Goal: Book appointment/travel/reservation

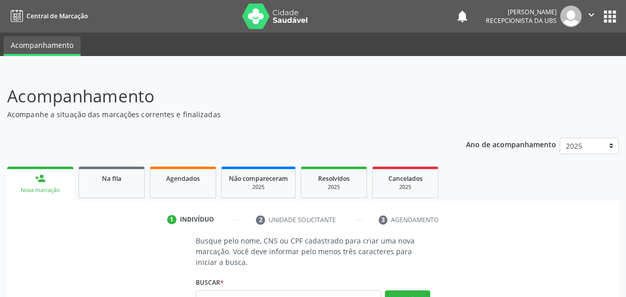
click at [227, 291] on input "text" at bounding box center [289, 299] width 186 height 17
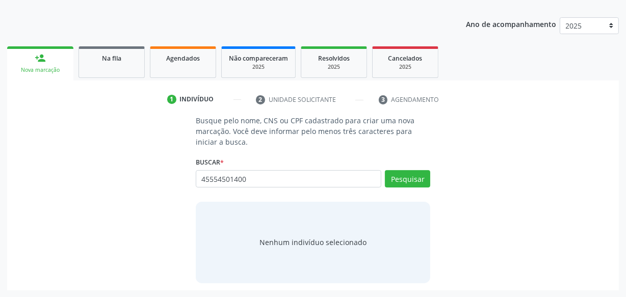
type input "45554501400"
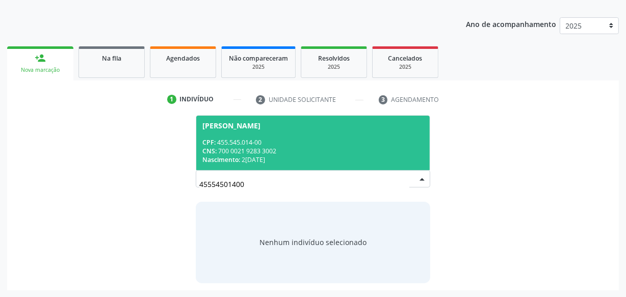
click at [303, 157] on div "Nascimento: 25[DATE]" at bounding box center [312, 159] width 221 height 9
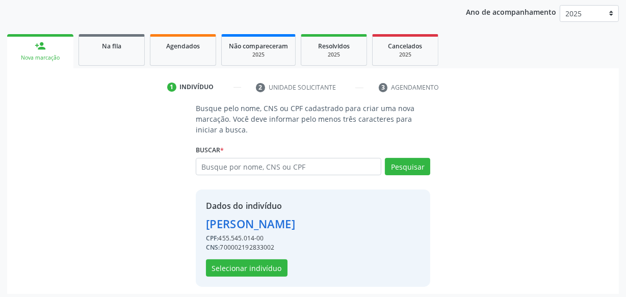
scroll to position [136, 0]
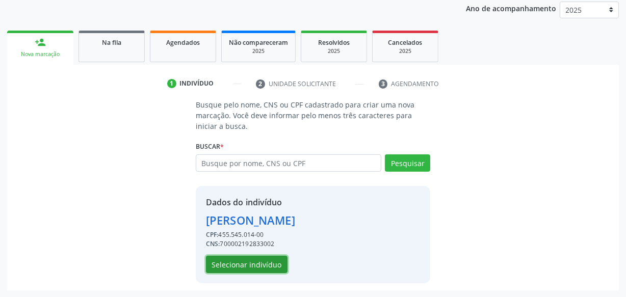
click at [257, 268] on button "Selecionar indivíduo" at bounding box center [247, 264] width 82 height 17
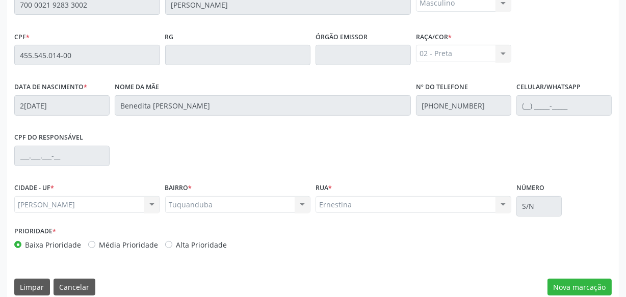
scroll to position [299, 0]
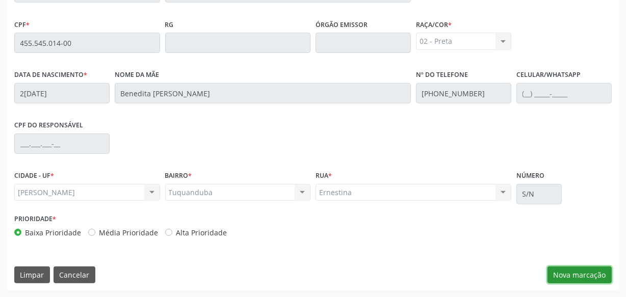
click at [583, 278] on button "Nova marcação" at bounding box center [579, 275] width 64 height 17
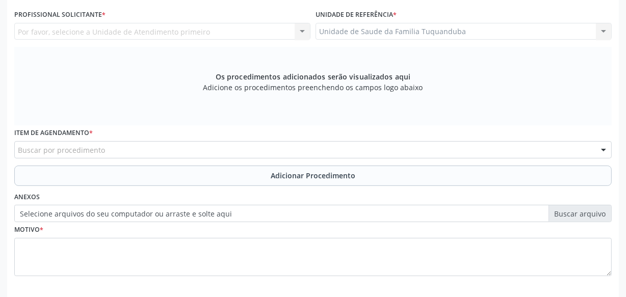
scroll to position [206, 0]
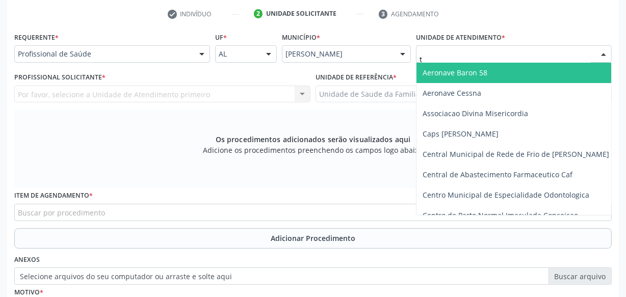
type input "tu"
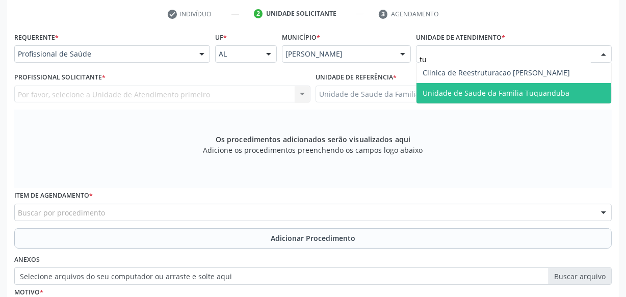
click at [452, 96] on span "Unidade de Saude da Familia Tuquanduba" at bounding box center [496, 93] width 147 height 10
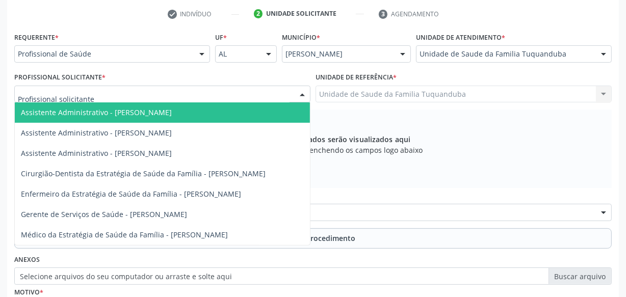
click at [174, 96] on div at bounding box center [162, 94] width 296 height 17
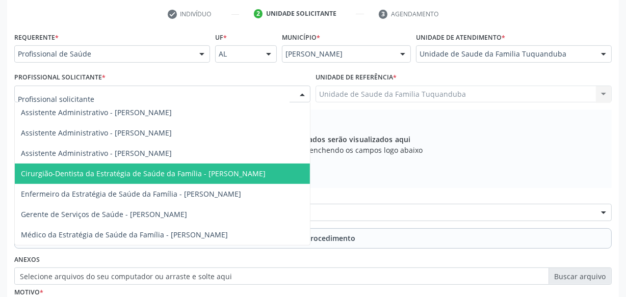
click at [169, 175] on span "Cirurgião-Dentista da Estratégia de Saúde da Família - [PERSON_NAME]" at bounding box center [143, 174] width 245 height 10
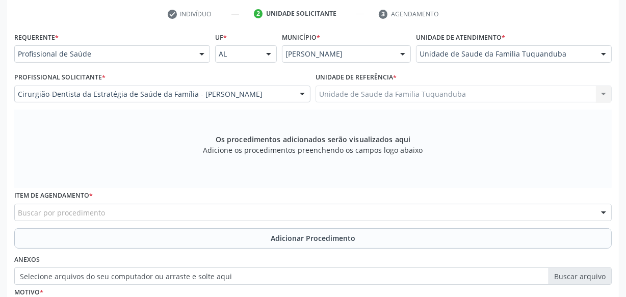
click at [150, 223] on div "Item de agendamento * Buscar por procedimento 0304070076 - .Quimioterapia de Le…" at bounding box center [313, 208] width 602 height 40
click at [154, 216] on div "Buscar por procedimento" at bounding box center [312, 212] width 597 height 17
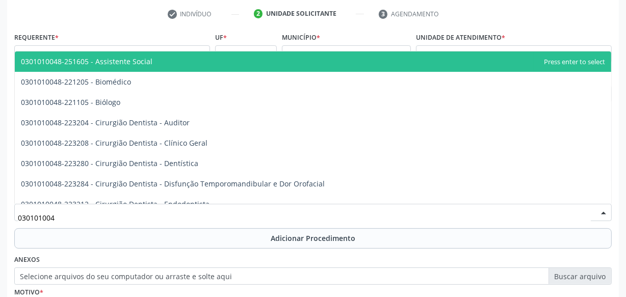
type input "0301010048"
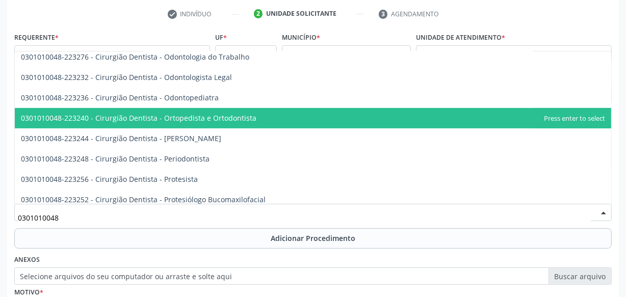
scroll to position [278, 0]
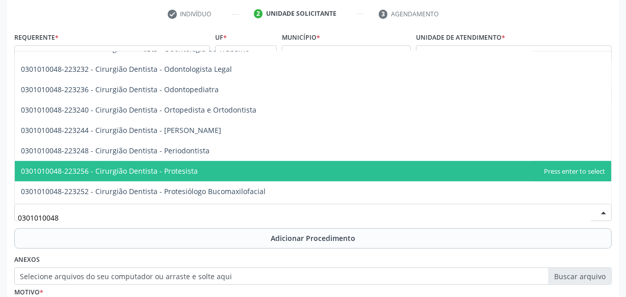
click at [166, 174] on span "0301010048-223256 - Cirurgião Dentista - Protesista" at bounding box center [109, 171] width 177 height 10
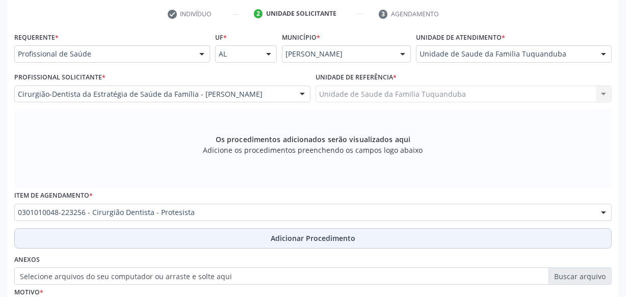
click at [186, 238] on button "Adicionar Procedimento" at bounding box center [312, 238] width 597 height 20
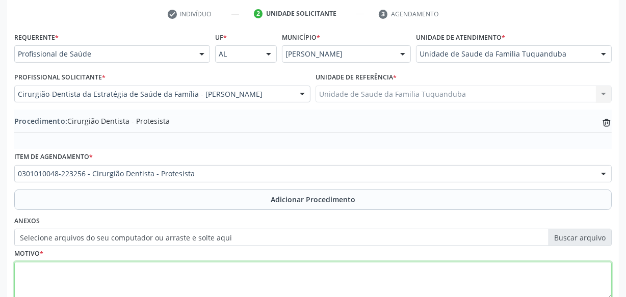
click at [168, 277] on textarea at bounding box center [312, 281] width 597 height 39
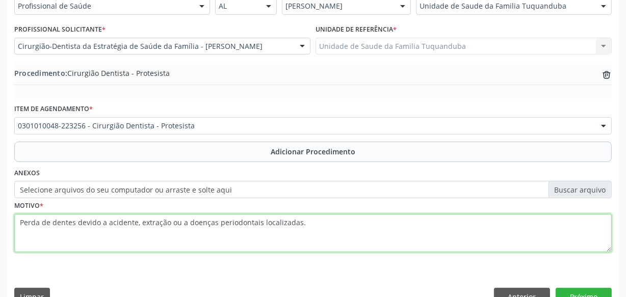
scroll to position [275, 0]
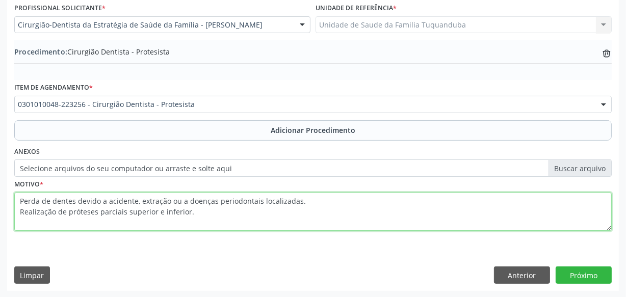
type textarea "Perda de dentes devido a acidente, extração ou a doenças periodontais localizad…"
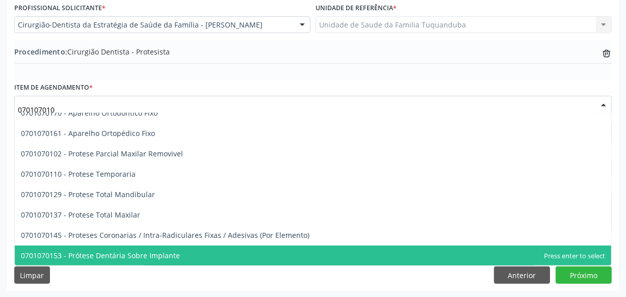
scroll to position [0, 0]
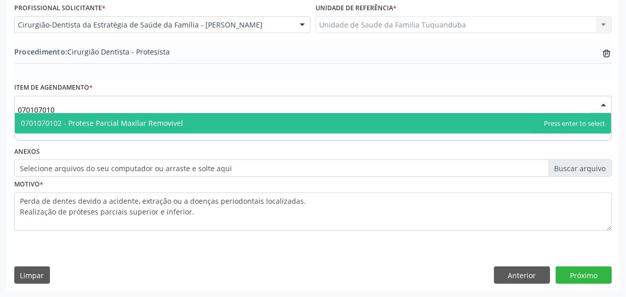
type input "0701070102"
click at [119, 127] on span "0701070102 - Protese Parcial Maxilar Removivel" at bounding box center [313, 123] width 596 height 20
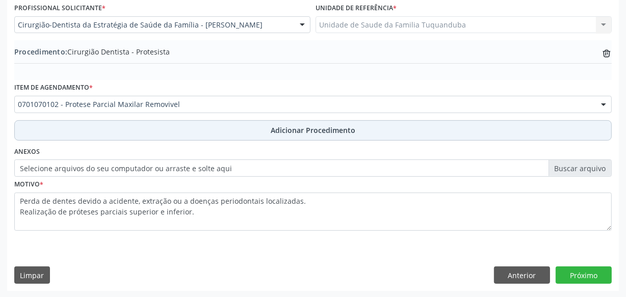
click at [212, 126] on button "Adicionar Procedimento" at bounding box center [312, 130] width 597 height 20
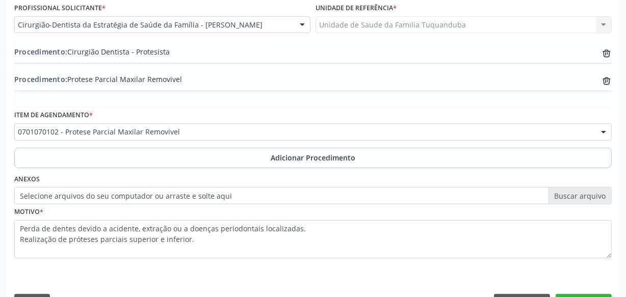
scroll to position [303, 0]
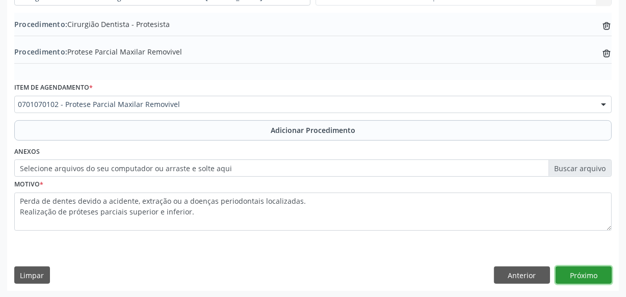
click at [591, 276] on button "Próximo" at bounding box center [584, 275] width 56 height 17
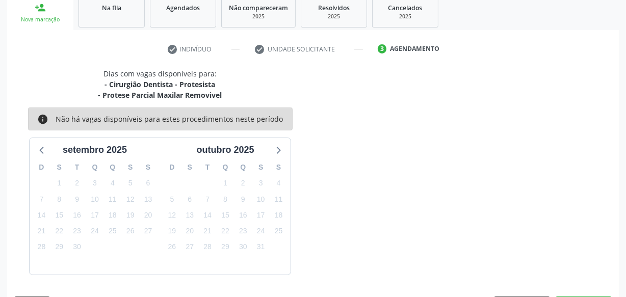
scroll to position [201, 0]
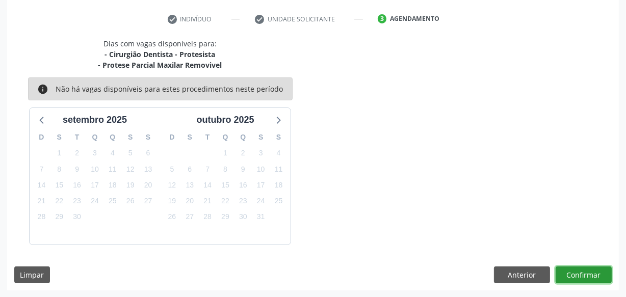
click at [591, 276] on button "Confirmar" at bounding box center [584, 275] width 56 height 17
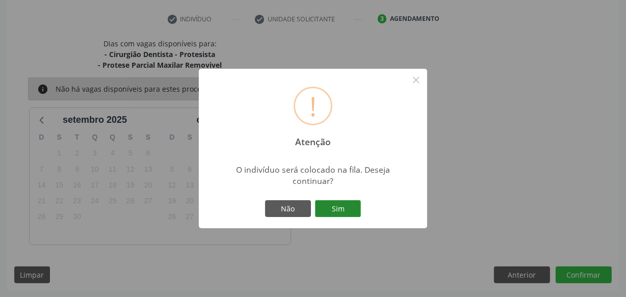
click at [336, 209] on button "Sim" at bounding box center [338, 208] width 46 height 17
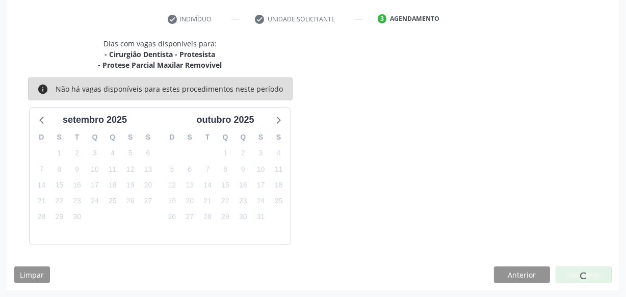
scroll to position [53, 0]
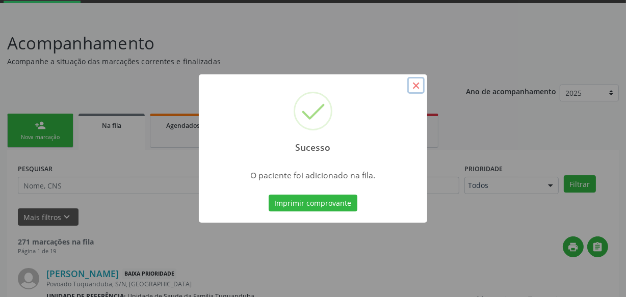
click at [415, 91] on button "×" at bounding box center [415, 85] width 17 height 17
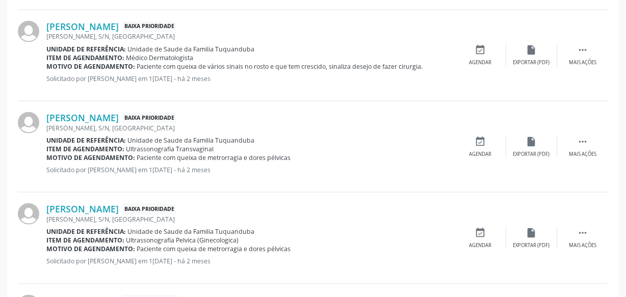
scroll to position [1463, 0]
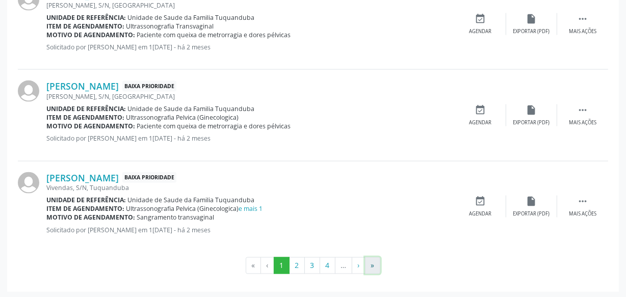
click at [366, 264] on button "»" at bounding box center [372, 265] width 15 height 17
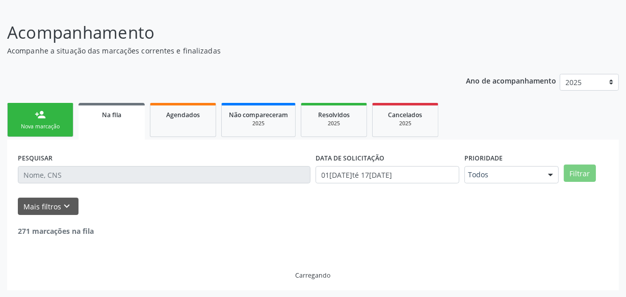
scroll to position [29, 0]
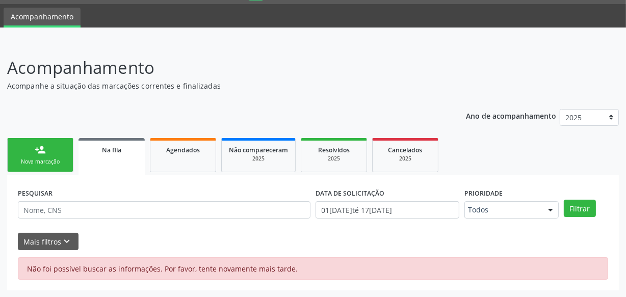
click at [42, 147] on div "person_add" at bounding box center [40, 149] width 11 height 11
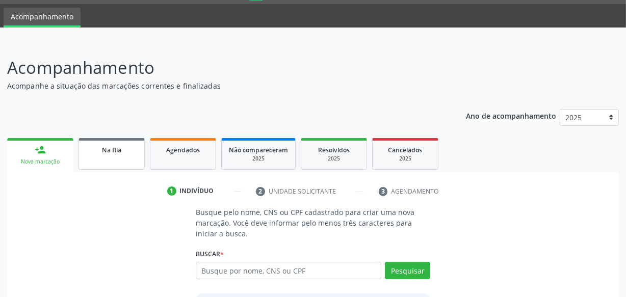
click at [134, 162] on link "Na fila" at bounding box center [111, 154] width 66 height 32
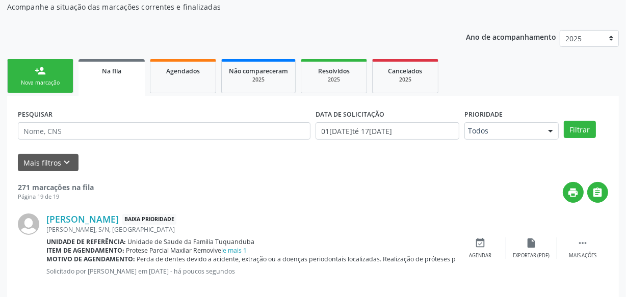
scroll to position [151, 0]
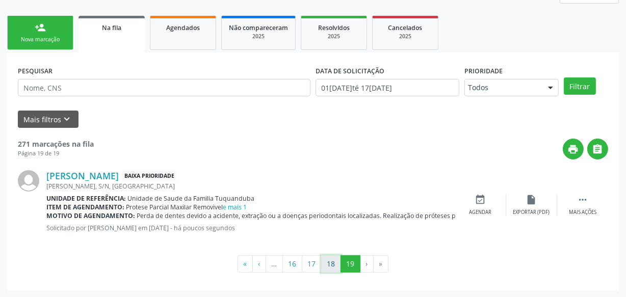
click at [336, 263] on button "18" at bounding box center [331, 263] width 20 height 17
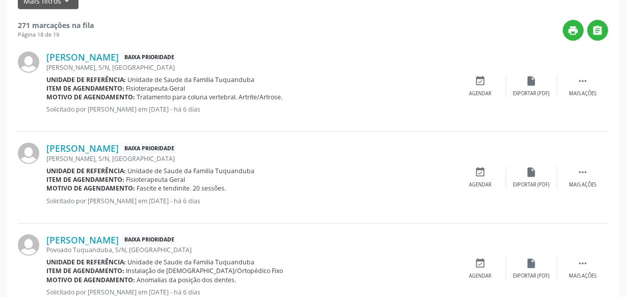
scroll to position [38, 0]
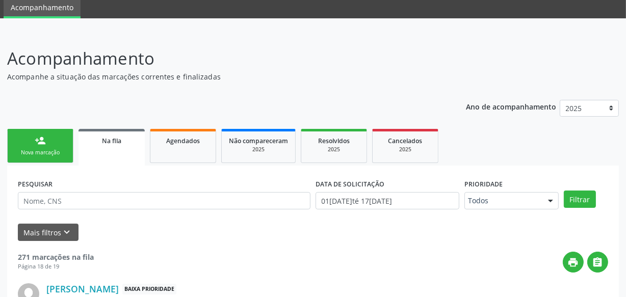
click at [61, 155] on div "Nova marcação" at bounding box center [40, 153] width 51 height 8
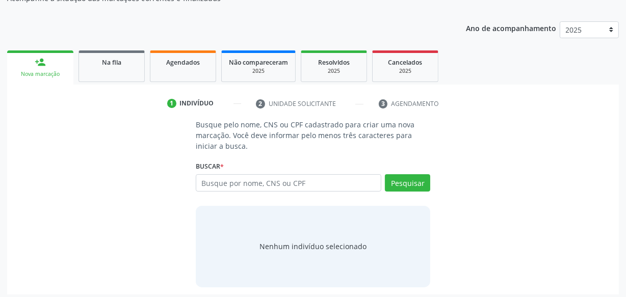
scroll to position [120, 0]
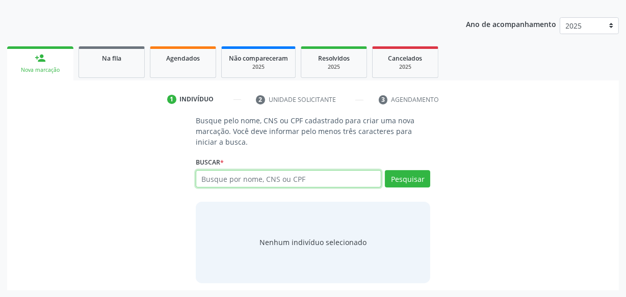
click at [244, 174] on input "text" at bounding box center [289, 178] width 186 height 17
type input "01080766448"
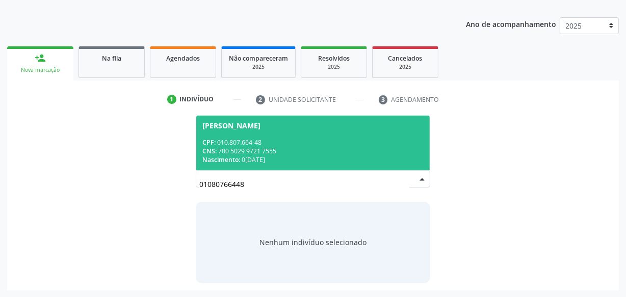
click at [339, 134] on span "[PERSON_NAME] CPF: 010.807.664-48 CNS: 700 5029 9721 7555 Nascimento: 02[DATE]" at bounding box center [312, 143] width 233 height 55
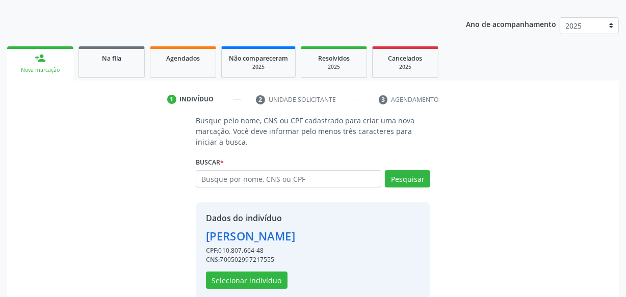
scroll to position [136, 0]
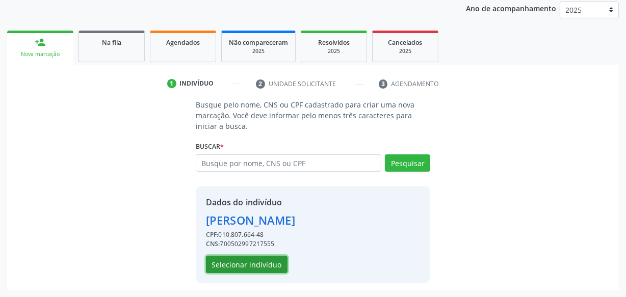
click at [274, 259] on button "Selecionar indivíduo" at bounding box center [247, 264] width 82 height 17
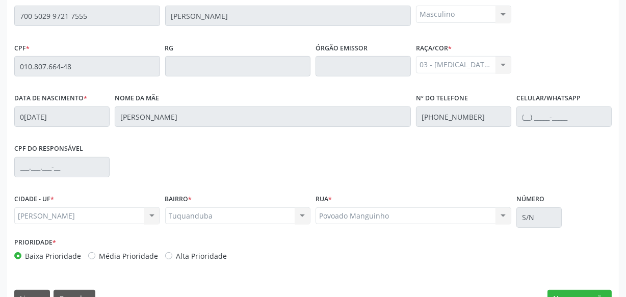
scroll to position [299, 0]
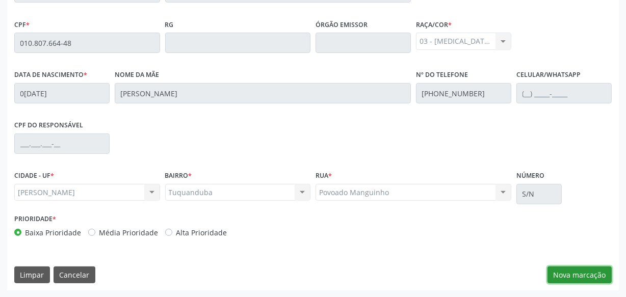
click at [590, 267] on button "Nova marcação" at bounding box center [579, 275] width 64 height 17
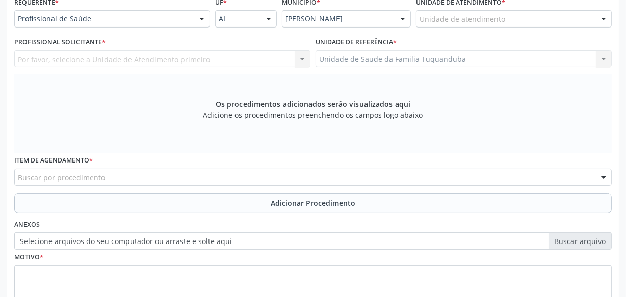
scroll to position [160, 0]
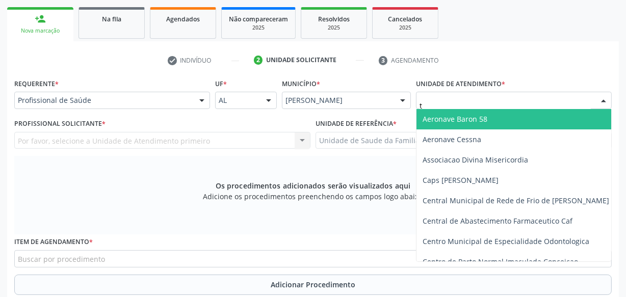
type input "tu"
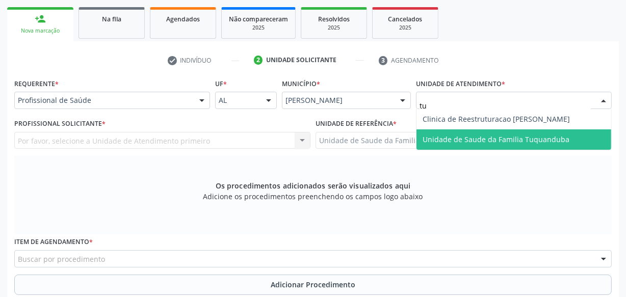
click at [464, 140] on span "Unidade de Saude da Familia Tuquanduba" at bounding box center [496, 140] width 147 height 10
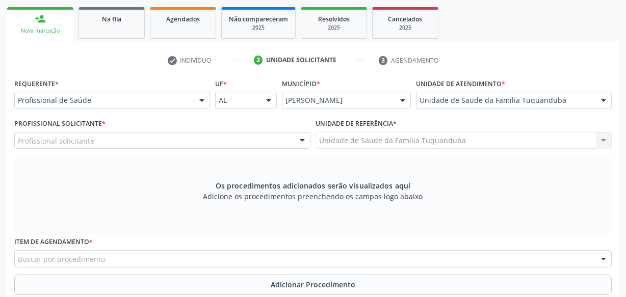
click at [136, 140] on div "Profissional solicitante" at bounding box center [162, 140] width 296 height 17
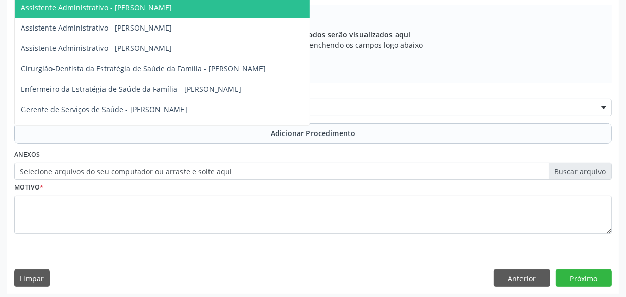
scroll to position [314, 0]
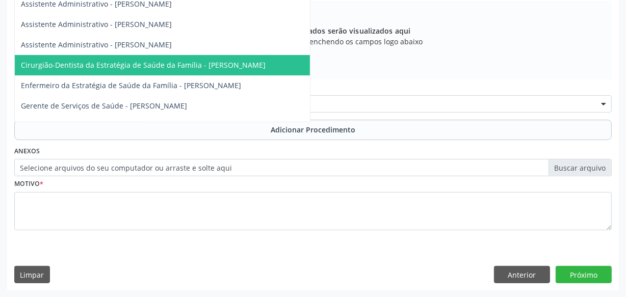
click at [173, 65] on span "Cirurgião-Dentista da Estratégia de Saúde da Família - [PERSON_NAME]" at bounding box center [143, 65] width 245 height 10
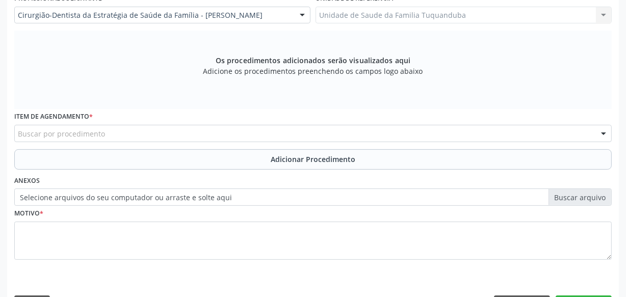
scroll to position [268, 0]
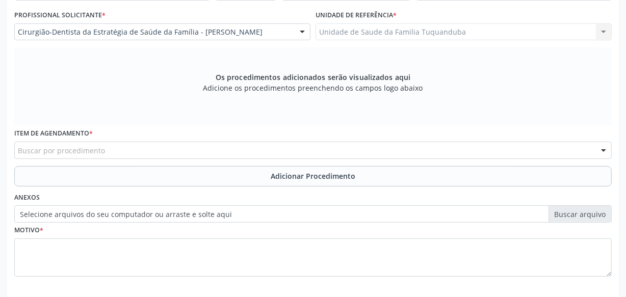
click at [244, 148] on div "Buscar por procedimento" at bounding box center [312, 150] width 597 height 17
type input "protes"
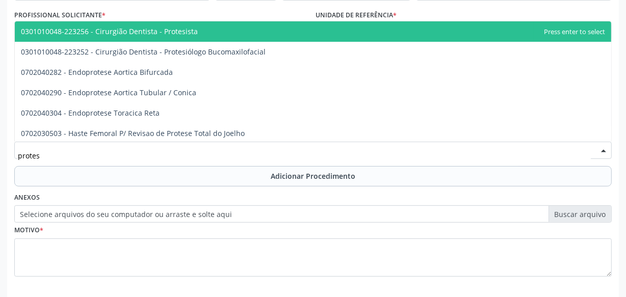
click at [183, 37] on span "0301010048-223256 - Cirurgião Dentista - Protesista" at bounding box center [313, 31] width 596 height 20
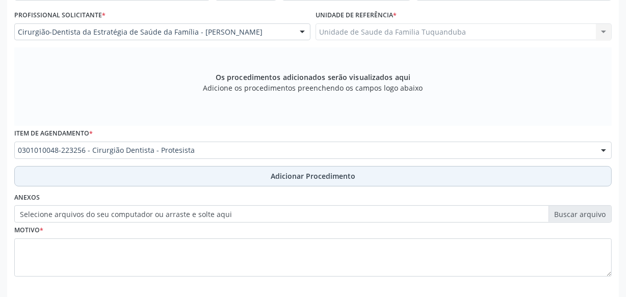
click at [242, 172] on button "Adicionar Procedimento" at bounding box center [312, 176] width 597 height 20
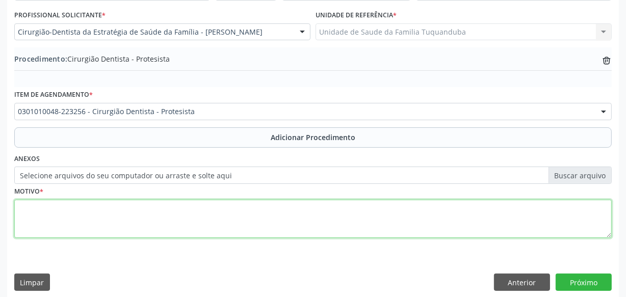
click at [227, 219] on textarea at bounding box center [312, 219] width 597 height 39
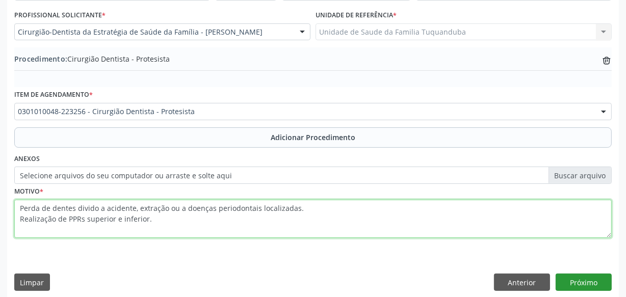
type textarea "Perda de dentes divido a acidente, extração ou a doenças periodontais localizad…"
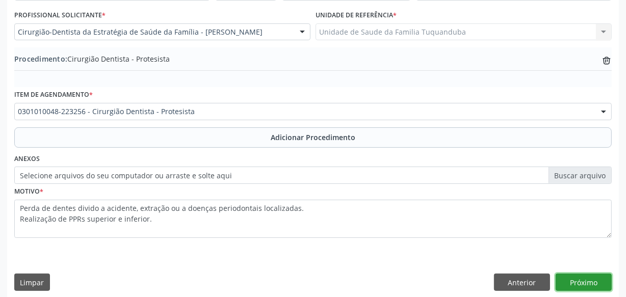
click at [579, 276] on button "Próximo" at bounding box center [584, 282] width 56 height 17
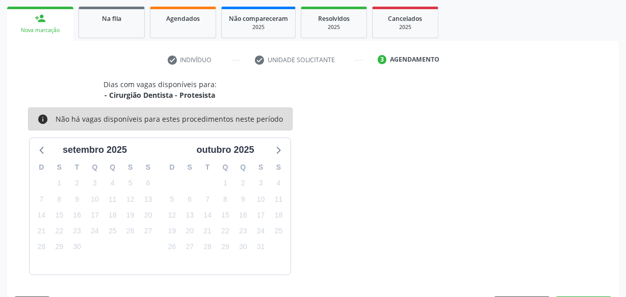
scroll to position [190, 0]
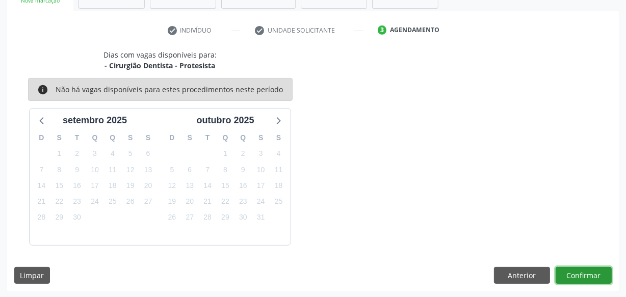
click at [580, 276] on button "Confirmar" at bounding box center [584, 275] width 56 height 17
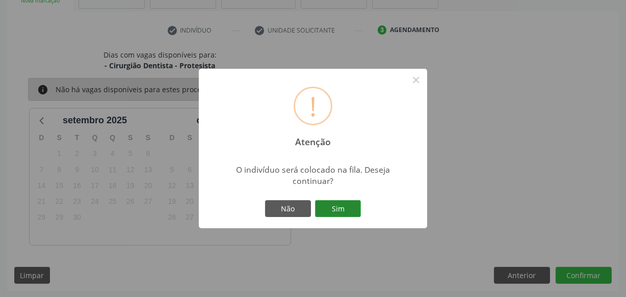
click at [342, 209] on button "Sim" at bounding box center [338, 208] width 46 height 17
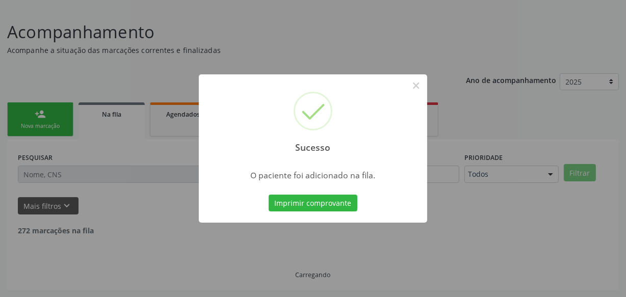
scroll to position [53, 0]
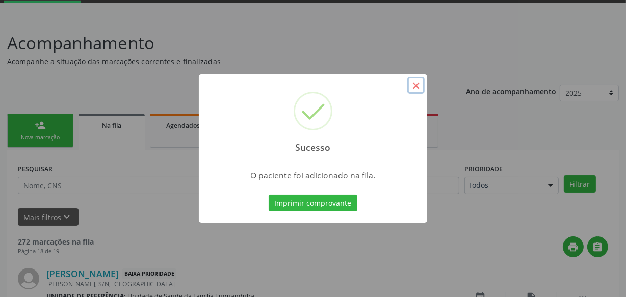
click at [415, 85] on button "×" at bounding box center [415, 85] width 17 height 17
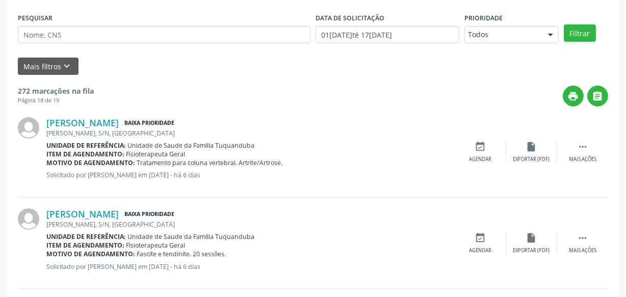
scroll to position [0, 0]
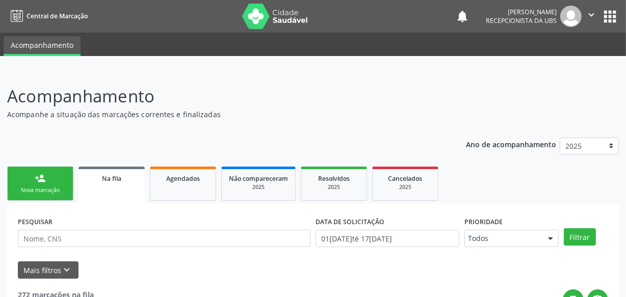
click at [34, 193] on div "Nova marcação" at bounding box center [40, 191] width 51 height 8
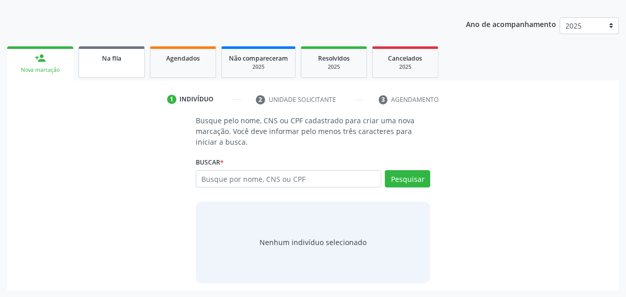
click at [103, 69] on link "Na fila" at bounding box center [111, 62] width 66 height 32
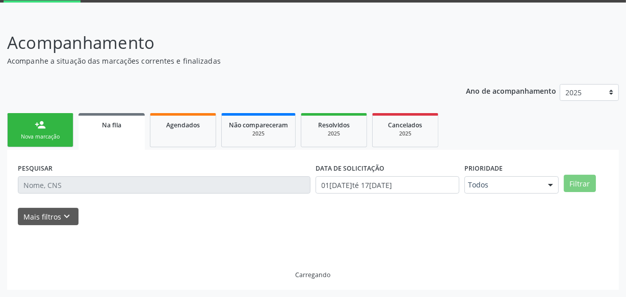
scroll to position [53, 0]
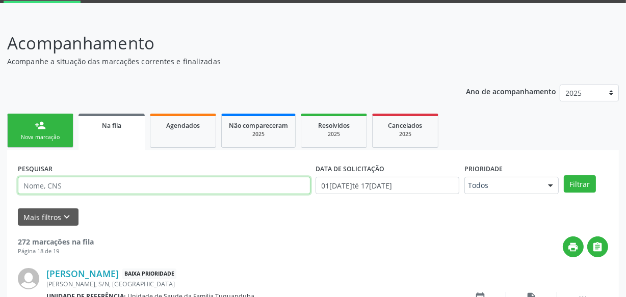
drag, startPoint x: 93, startPoint y: 188, endPoint x: 46, endPoint y: 186, distance: 47.0
paste input "701806287243673"
type input "701806287243673"
click at [564, 175] on button "Filtrar" at bounding box center [580, 183] width 32 height 17
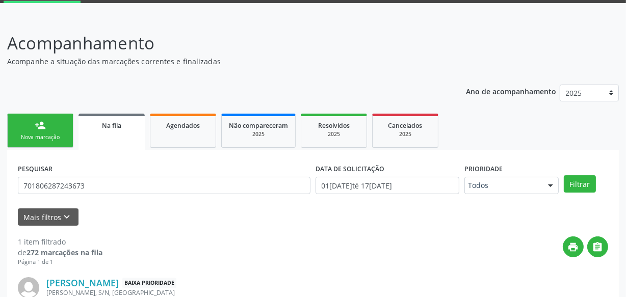
scroll to position [130, 0]
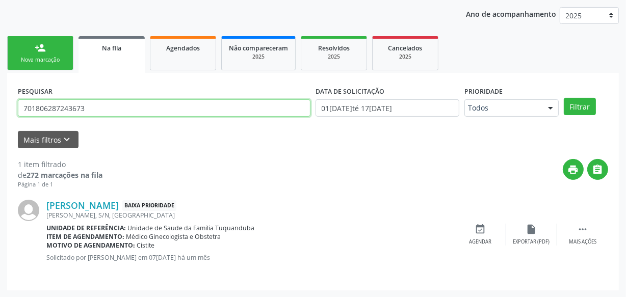
drag, startPoint x: 150, startPoint y: 112, endPoint x: 0, endPoint y: 112, distance: 150.4
click at [0, 112] on div "Acompanhamento Acompanhe a situação das marcações correntes e finalizadas Relat…" at bounding box center [313, 119] width 626 height 358
click at [564, 98] on button "Filtrar" at bounding box center [580, 106] width 32 height 17
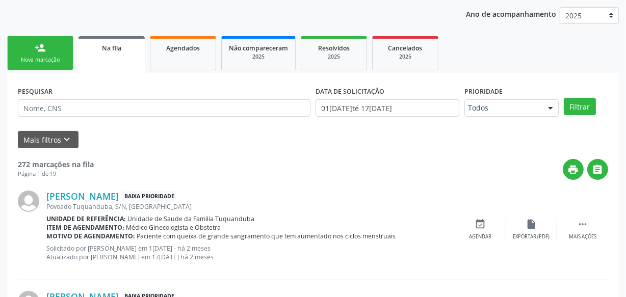
click at [57, 57] on div "Nova marcação" at bounding box center [40, 60] width 51 height 8
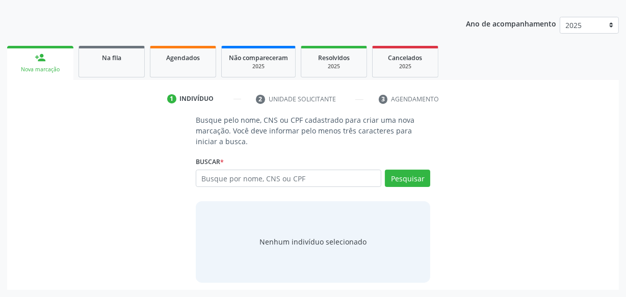
scroll to position [120, 0]
